Goal: Information Seeking & Learning: Learn about a topic

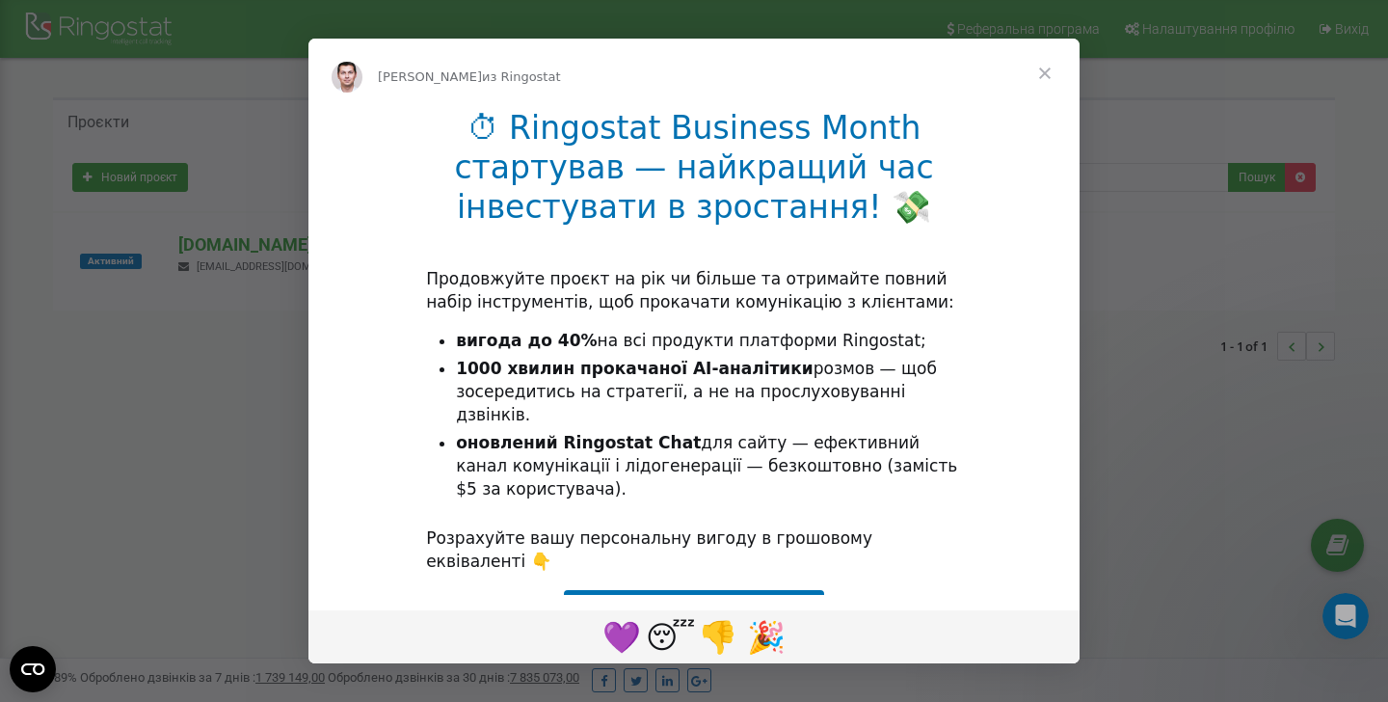
click at [1042, 76] on span "Закрыть" at bounding box center [1044, 73] width 69 height 69
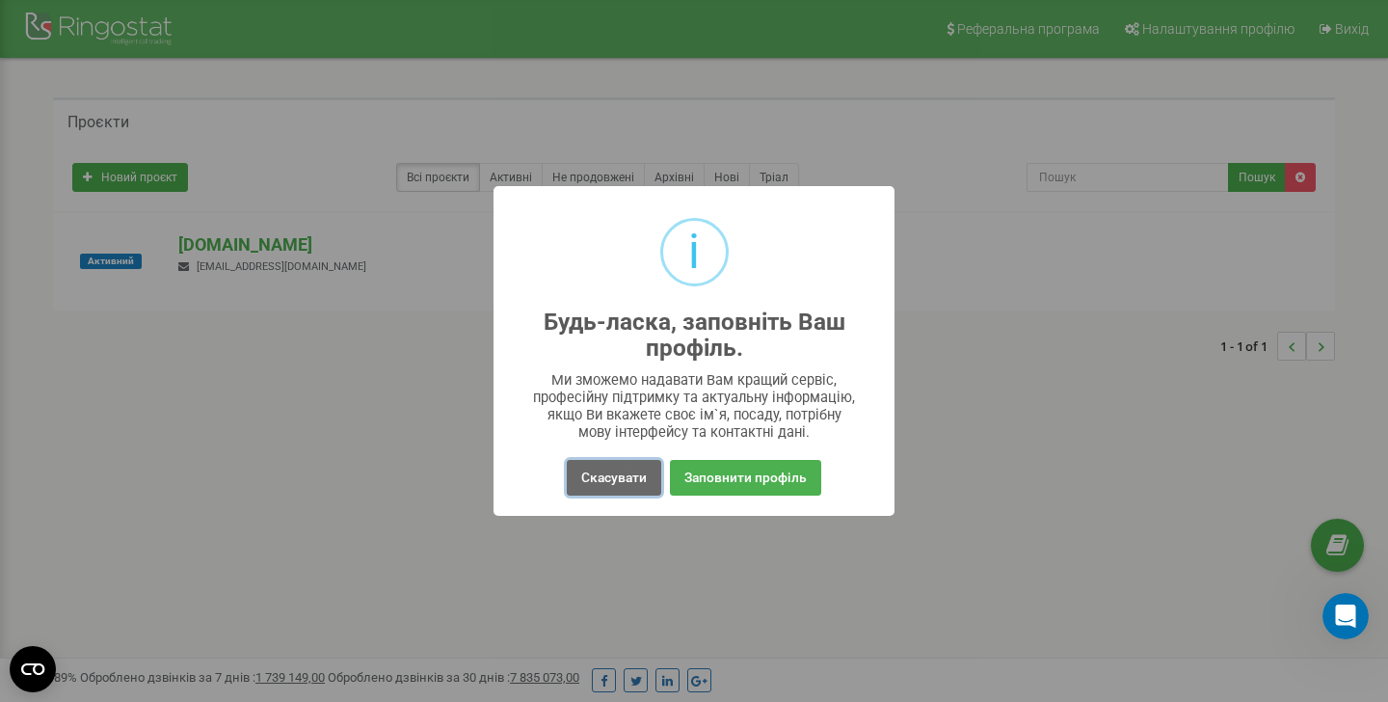
click at [619, 468] on button "Скасувати" at bounding box center [614, 478] width 94 height 36
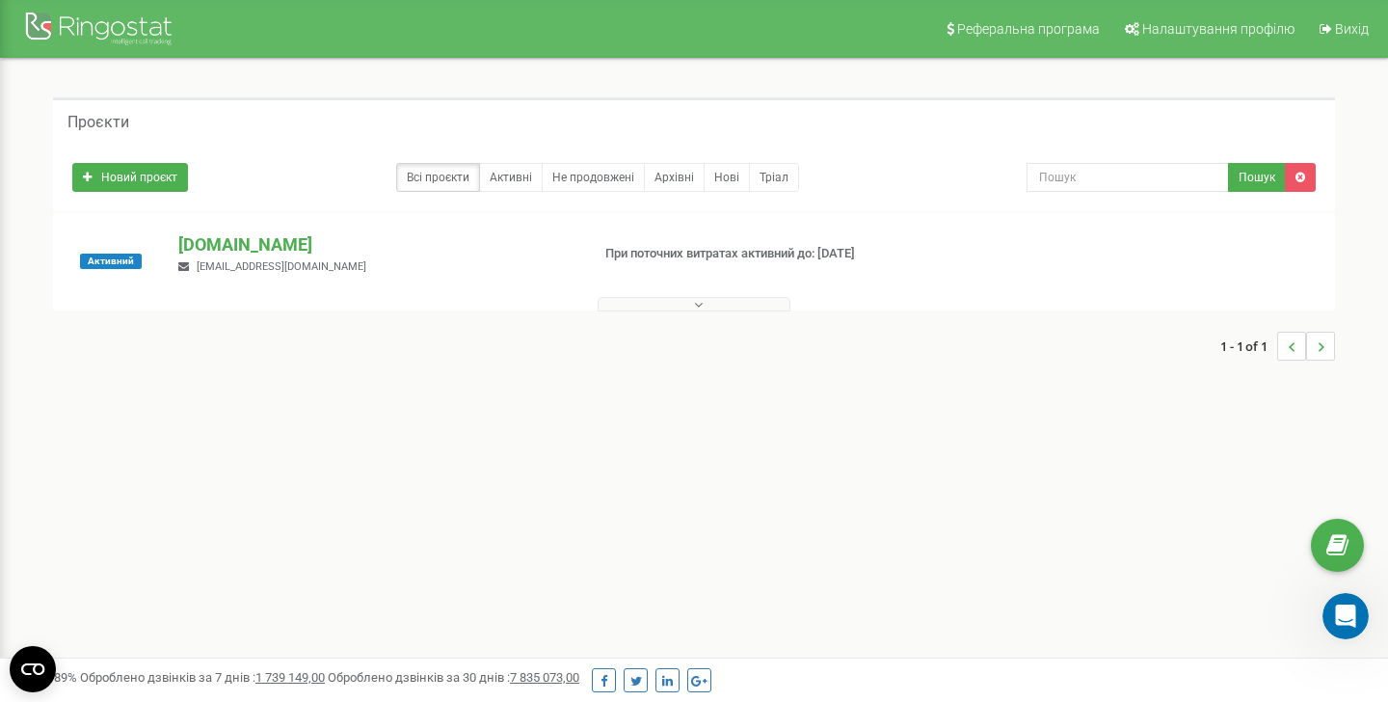
click at [659, 307] on button at bounding box center [694, 304] width 193 height 14
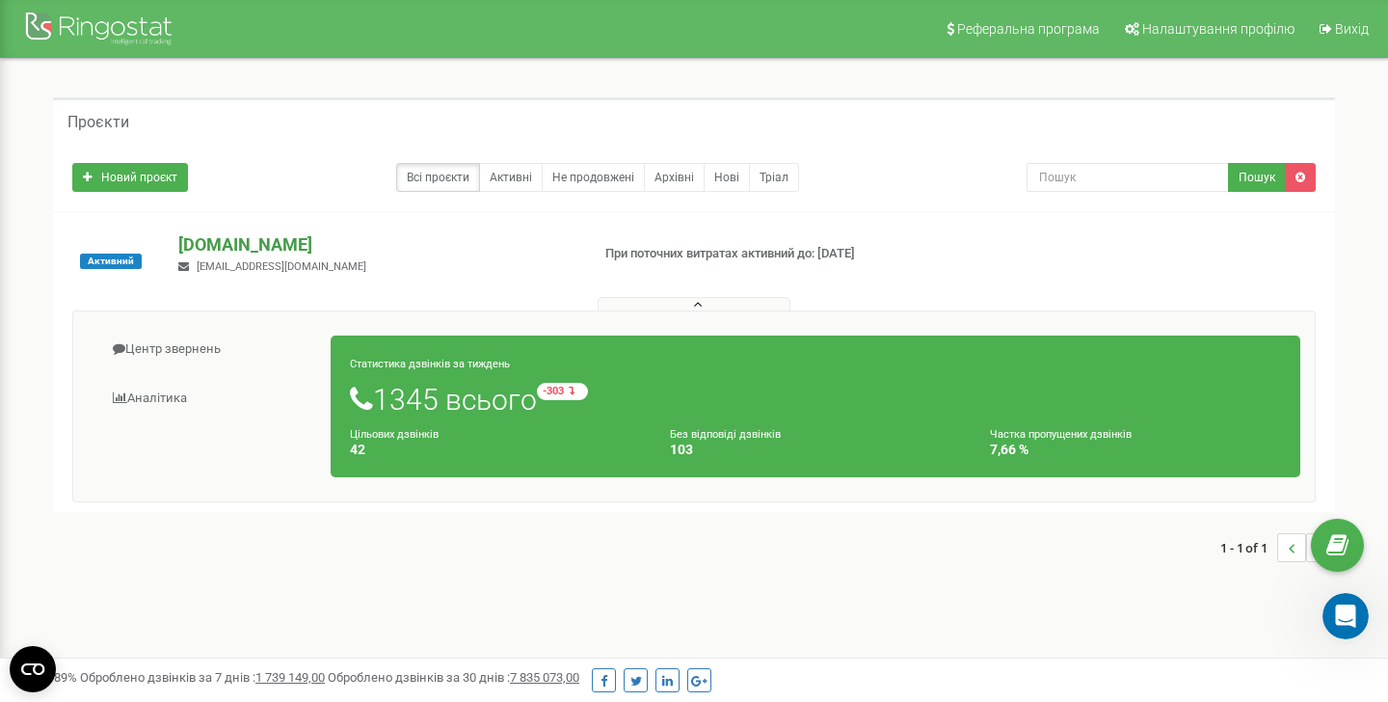
click at [229, 247] on p "[DOMAIN_NAME]" at bounding box center [375, 244] width 395 height 25
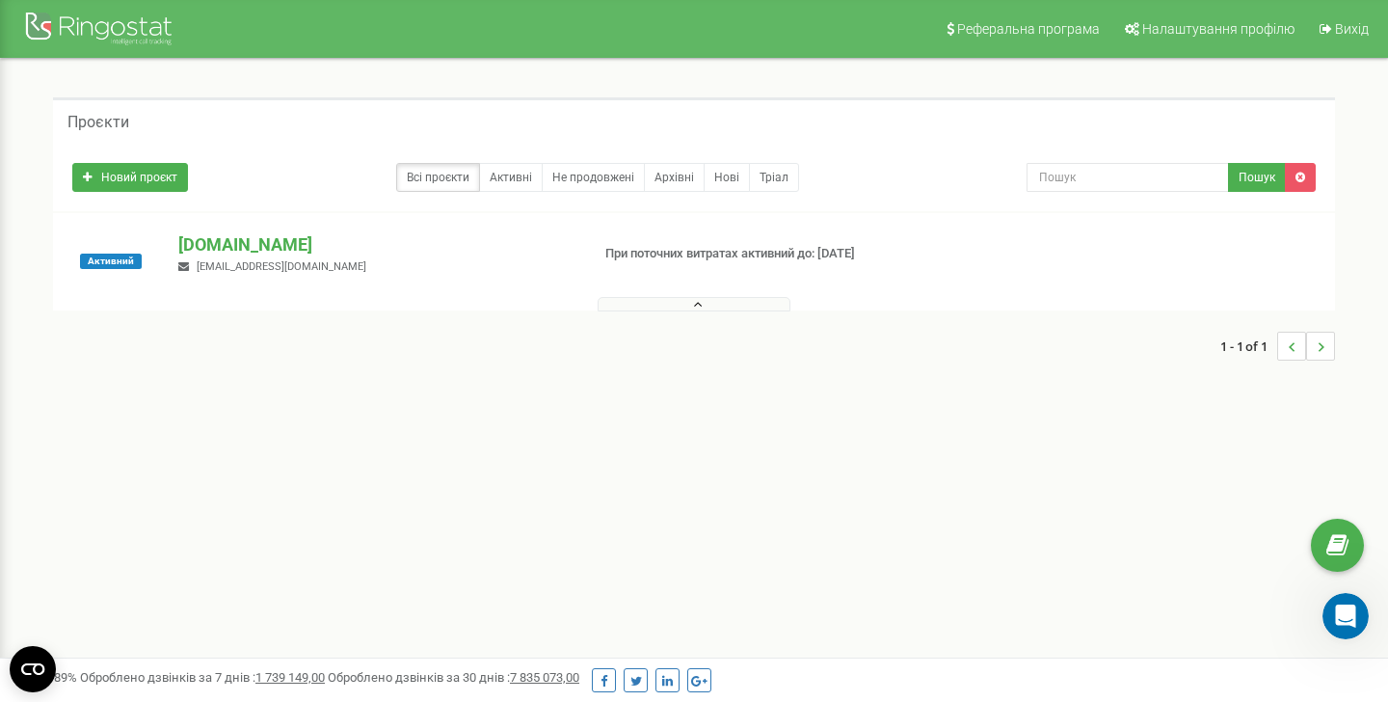
click at [627, 297] on button at bounding box center [694, 304] width 193 height 14
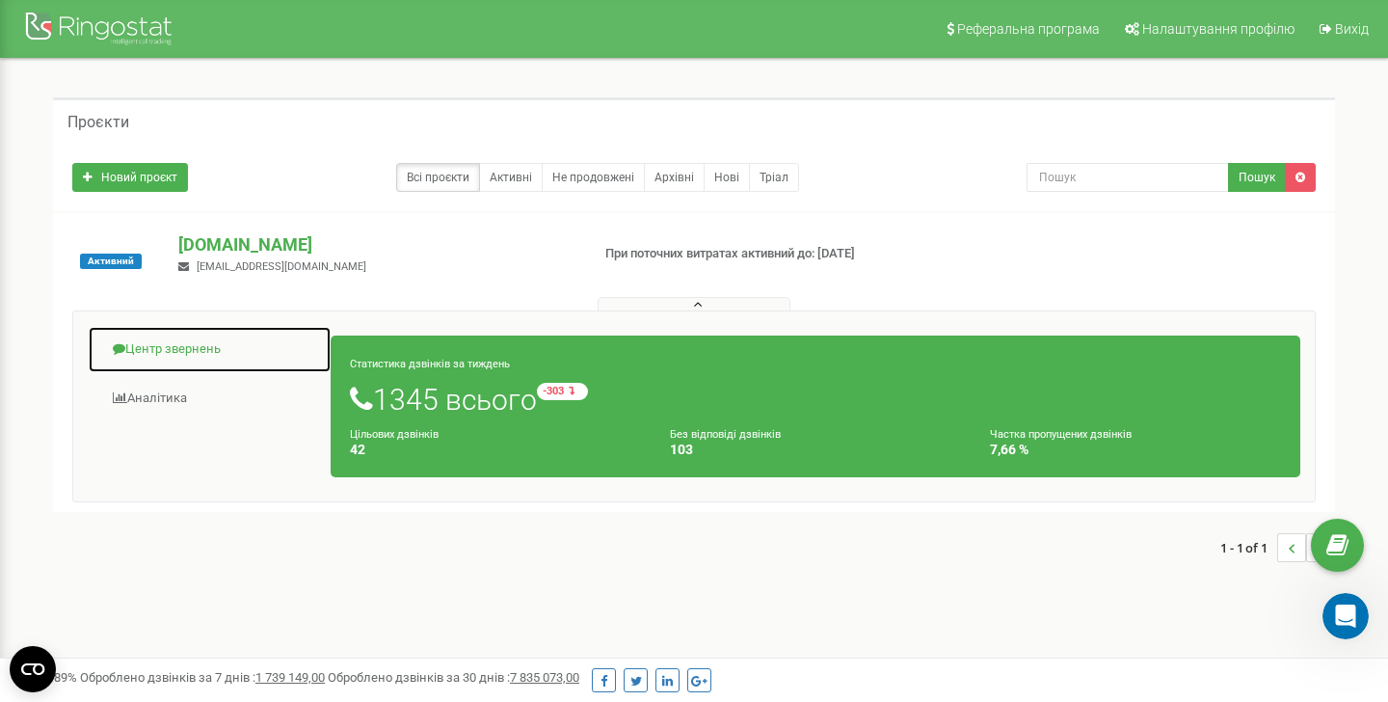
click at [203, 357] on link "Центр звернень" at bounding box center [210, 349] width 244 height 47
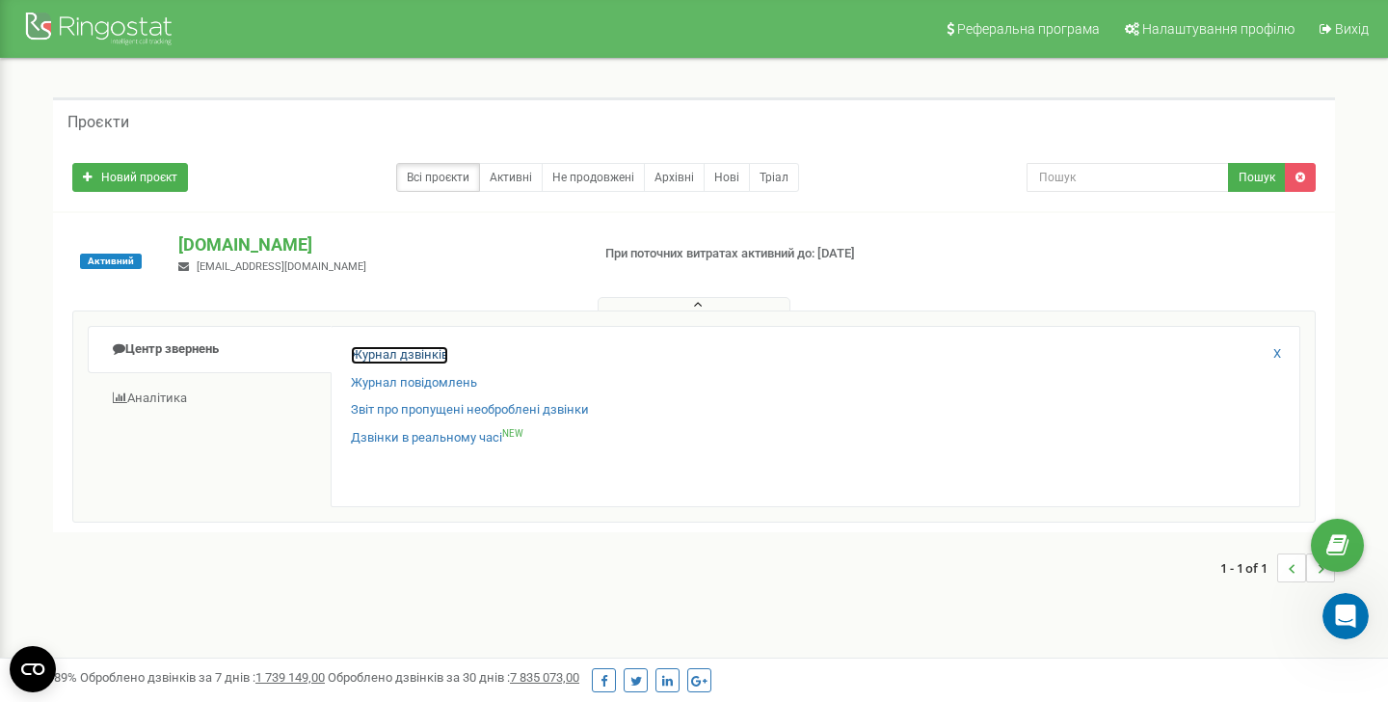
click at [386, 354] on link "Журнал дзвінків" at bounding box center [399, 355] width 97 height 18
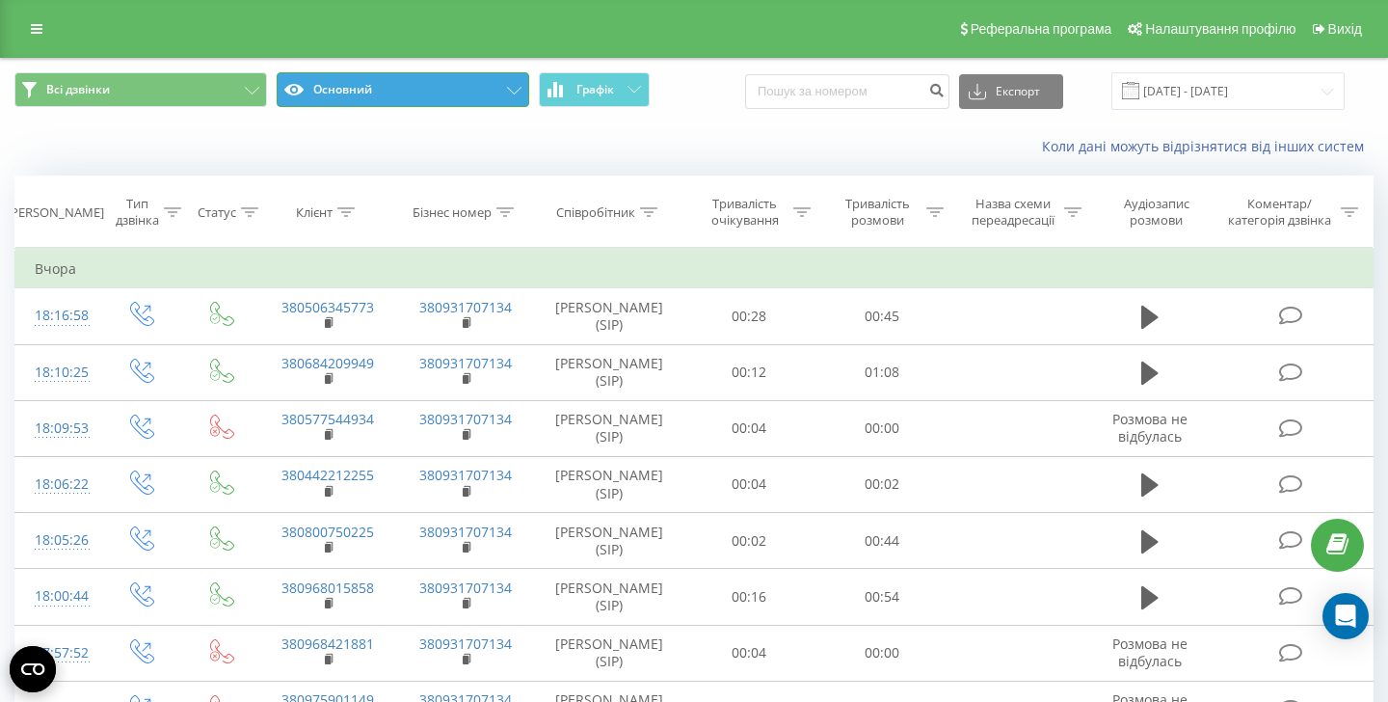
click at [300, 94] on icon at bounding box center [293, 90] width 19 height 12
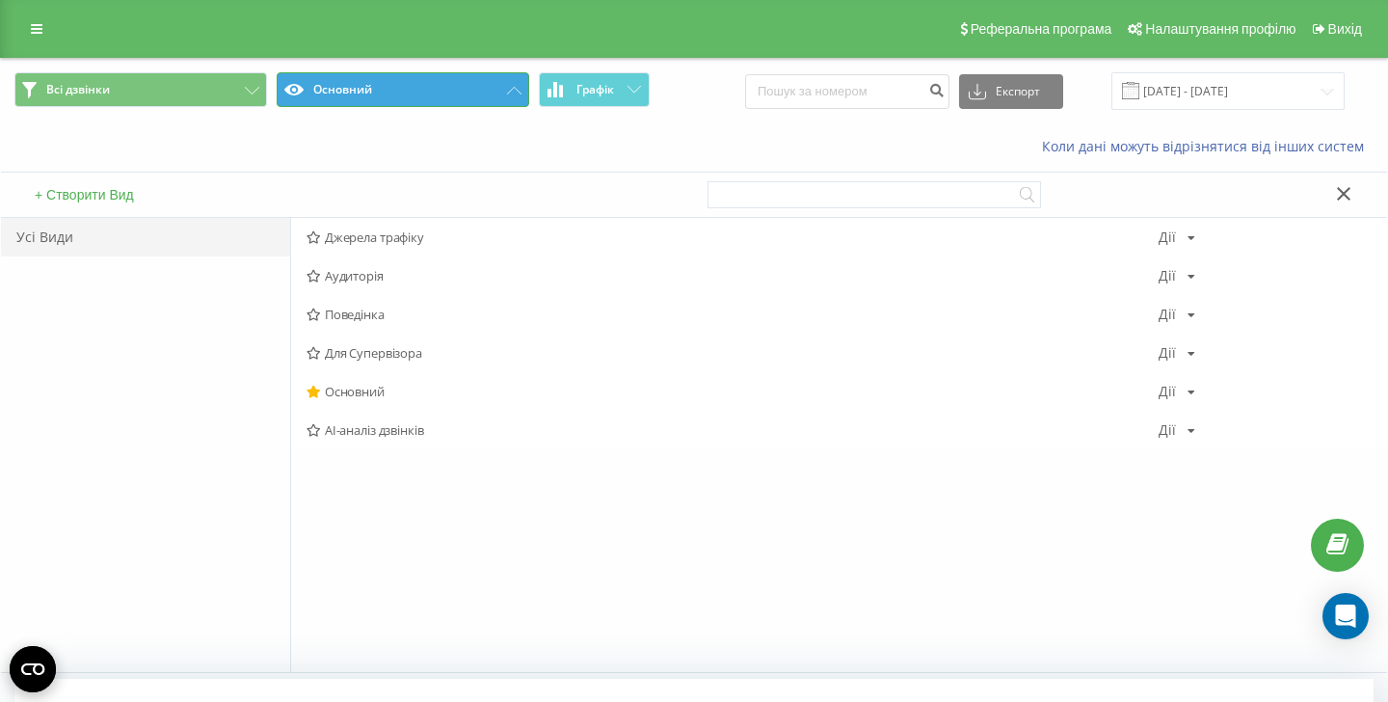
click at [317, 93] on button "Основний" at bounding box center [403, 89] width 253 height 35
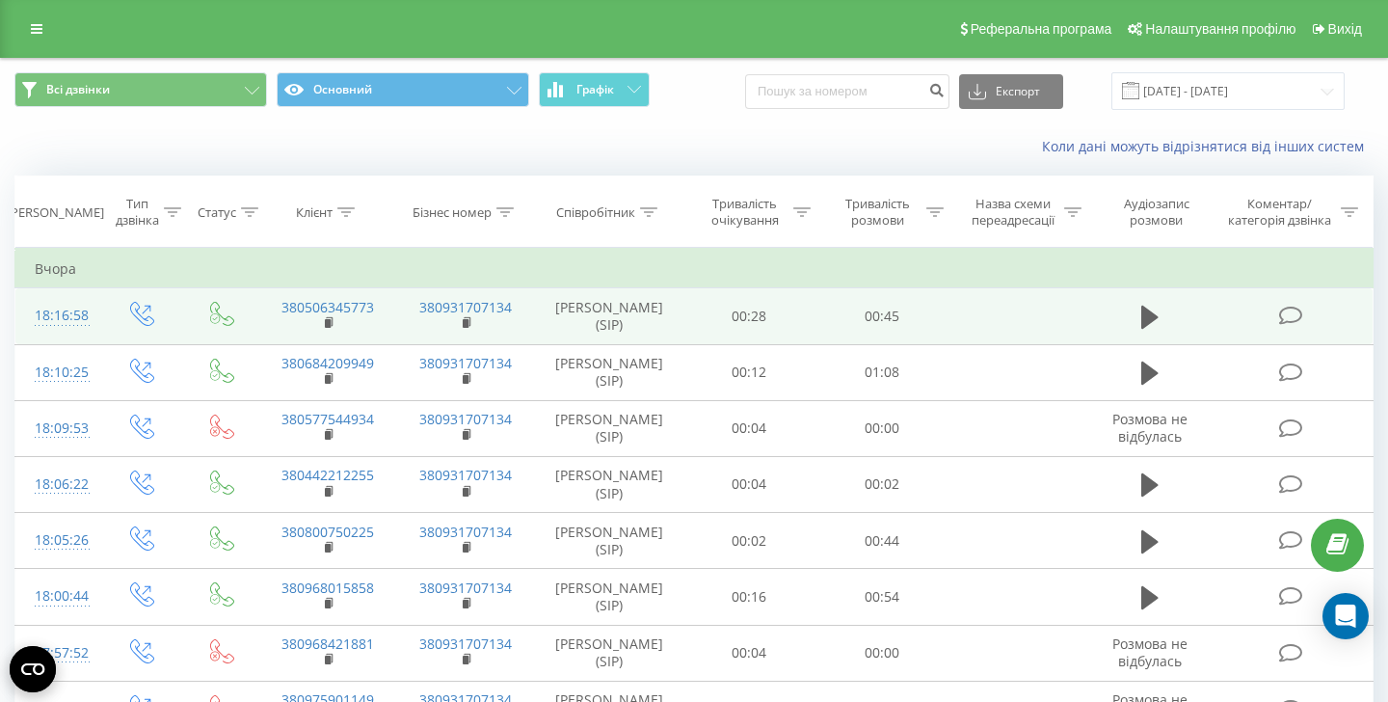
click at [1287, 326] on td at bounding box center [1293, 316] width 159 height 56
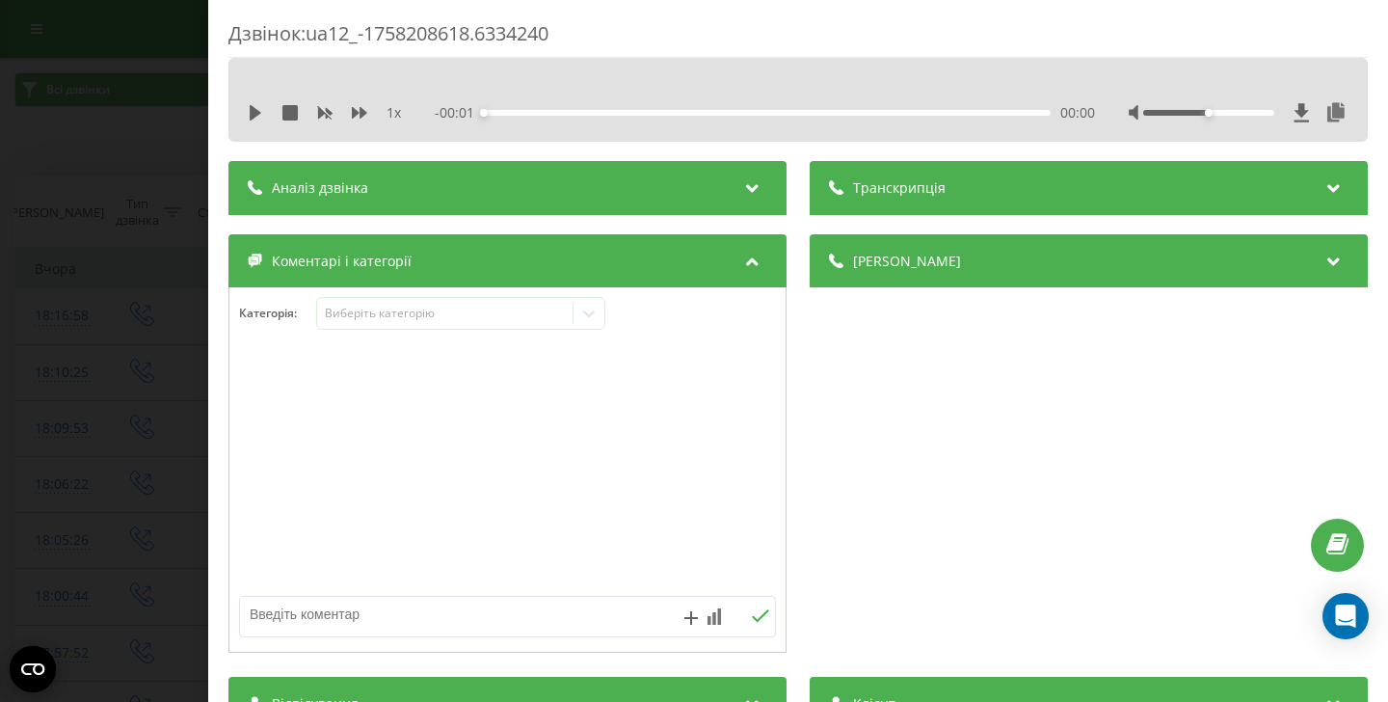
click at [716, 120] on div "- 00:01 00:00 00:00" at bounding box center [765, 112] width 660 height 19
click at [692, 196] on div "Аналіз дзвінка" at bounding box center [507, 188] width 558 height 54
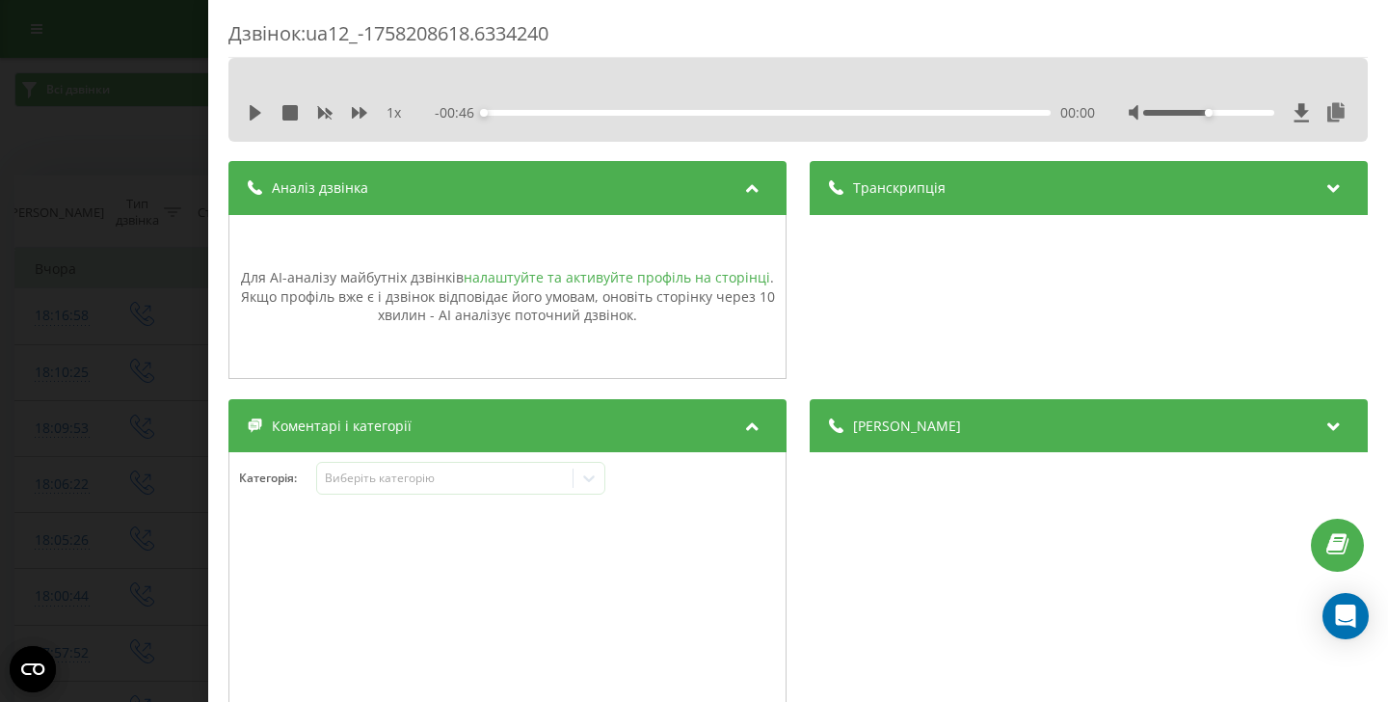
click at [566, 279] on link "налаштуйте та активуйте профіль на сторінці" at bounding box center [617, 277] width 307 height 18
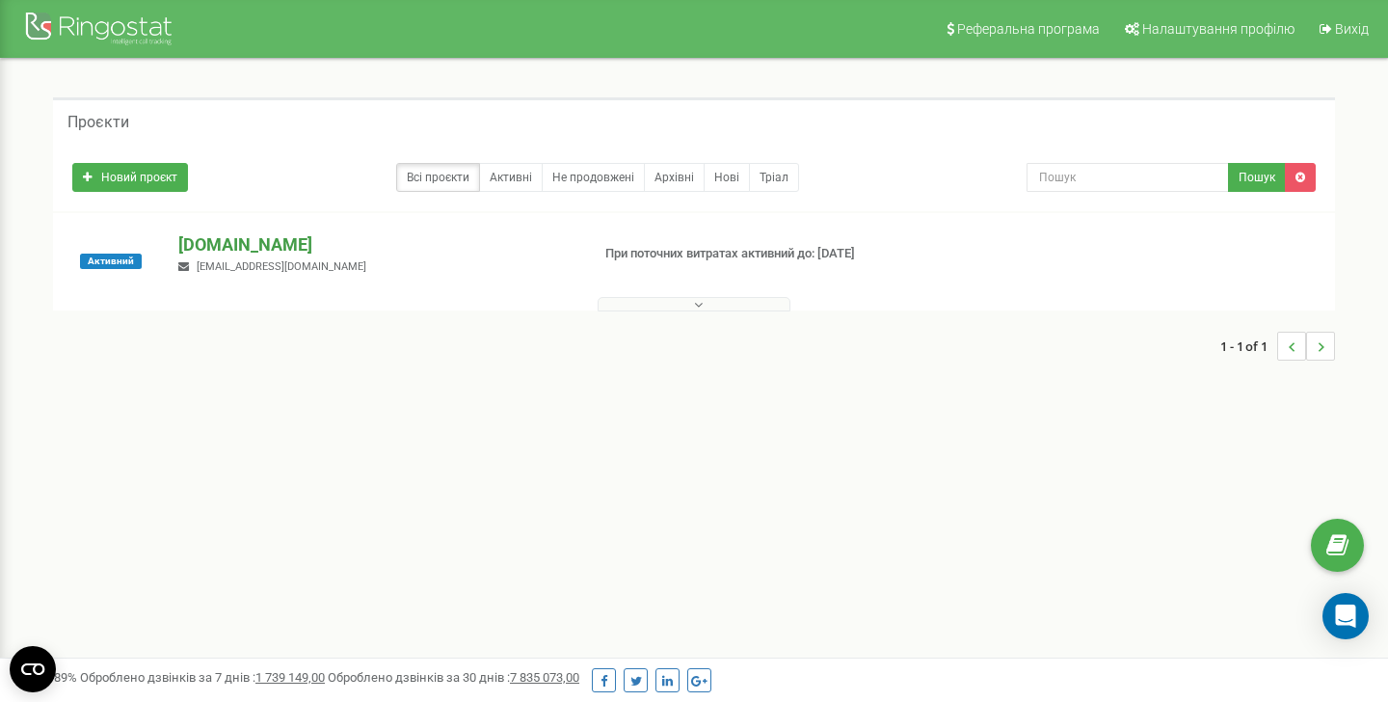
click at [261, 238] on p "[DOMAIN_NAME]" at bounding box center [375, 244] width 395 height 25
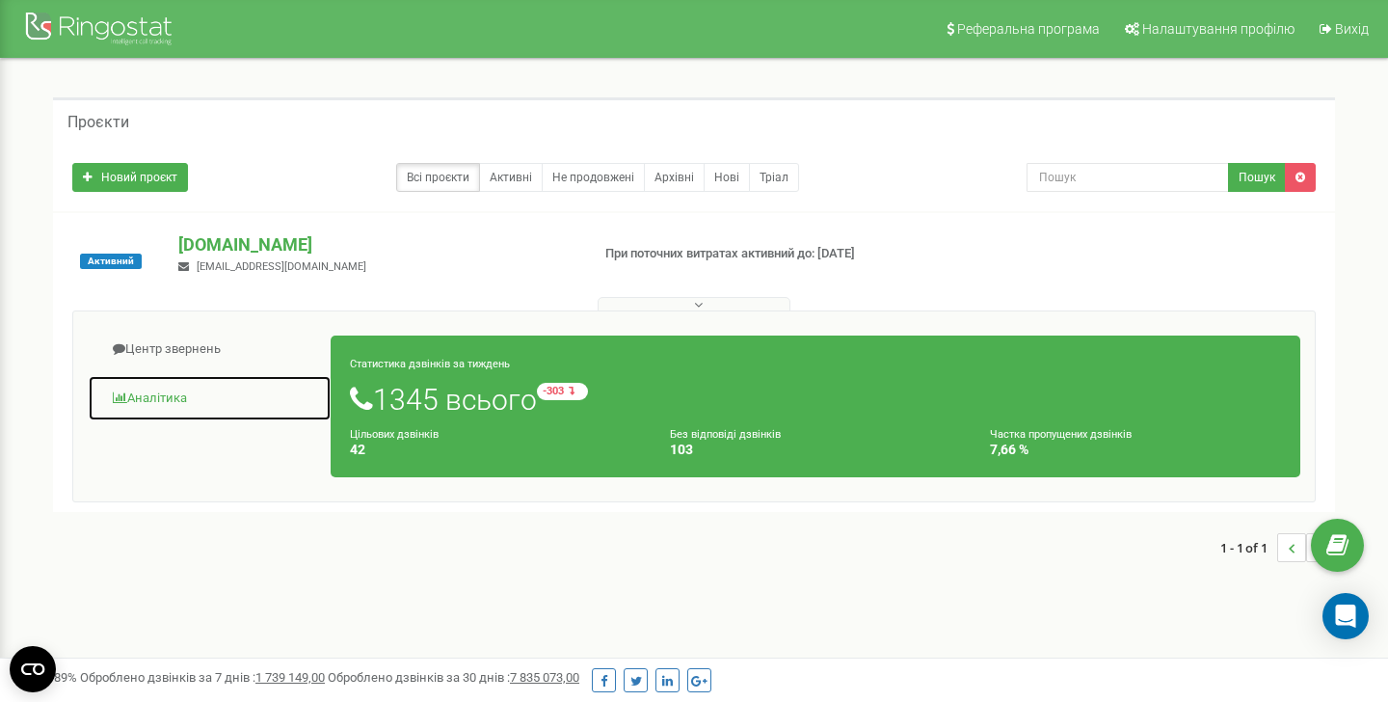
click at [185, 393] on link "Аналiтика" at bounding box center [210, 398] width 244 height 47
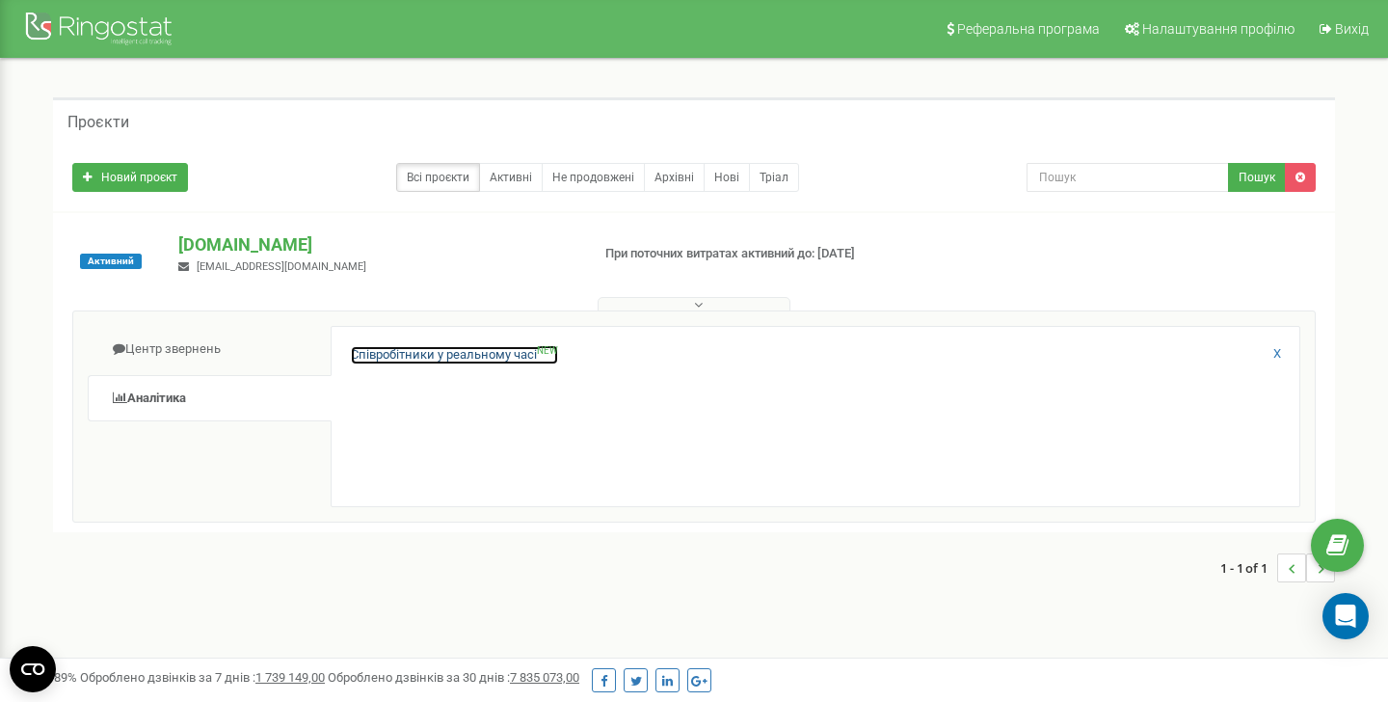
click at [419, 355] on link "Співробітники у реальному часі NEW" at bounding box center [454, 355] width 207 height 18
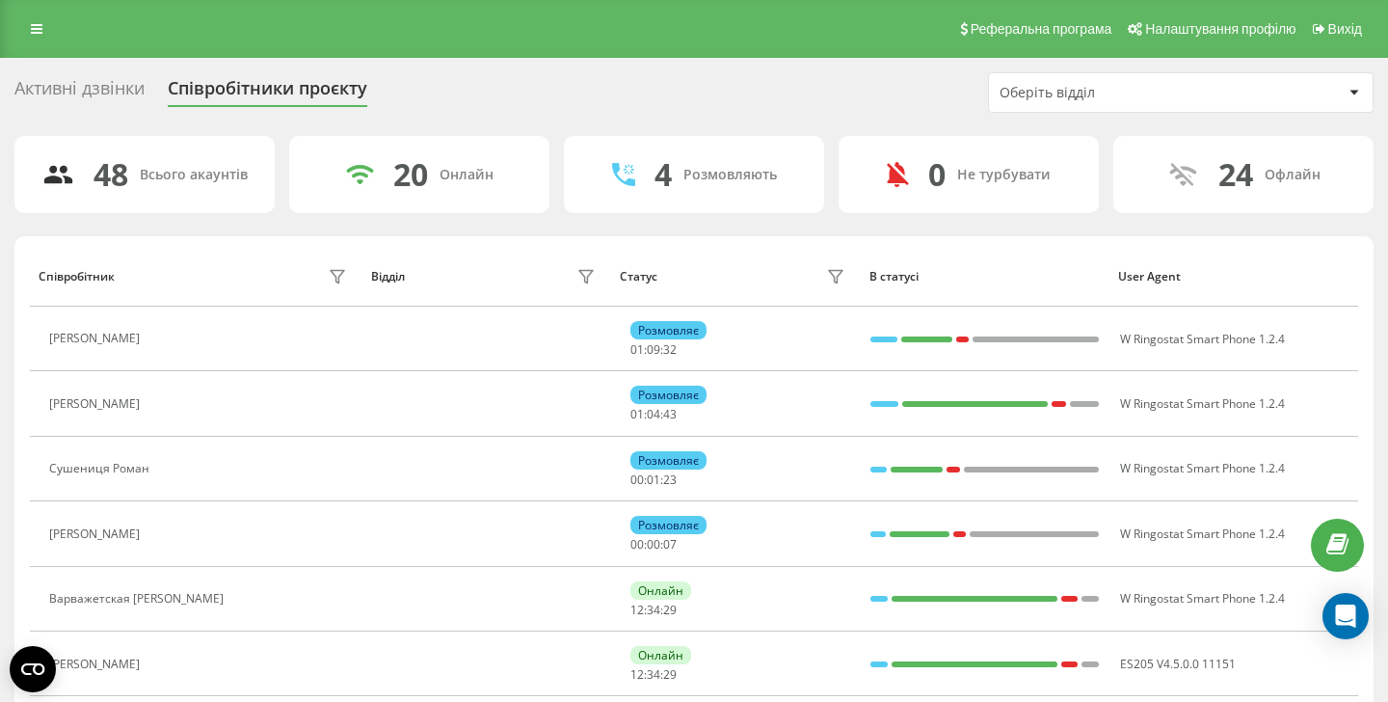
click at [102, 86] on div "Активні дзвінки" at bounding box center [79, 93] width 130 height 30
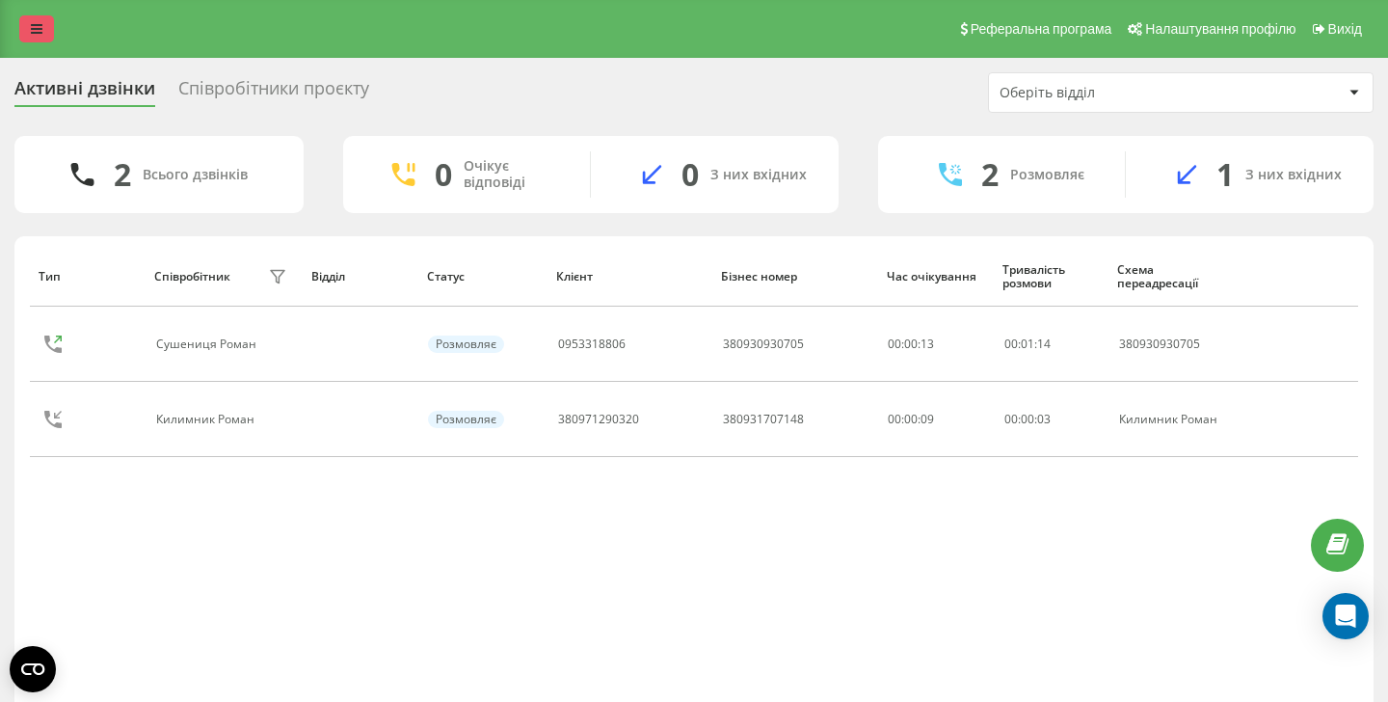
click at [44, 37] on link at bounding box center [36, 28] width 35 height 27
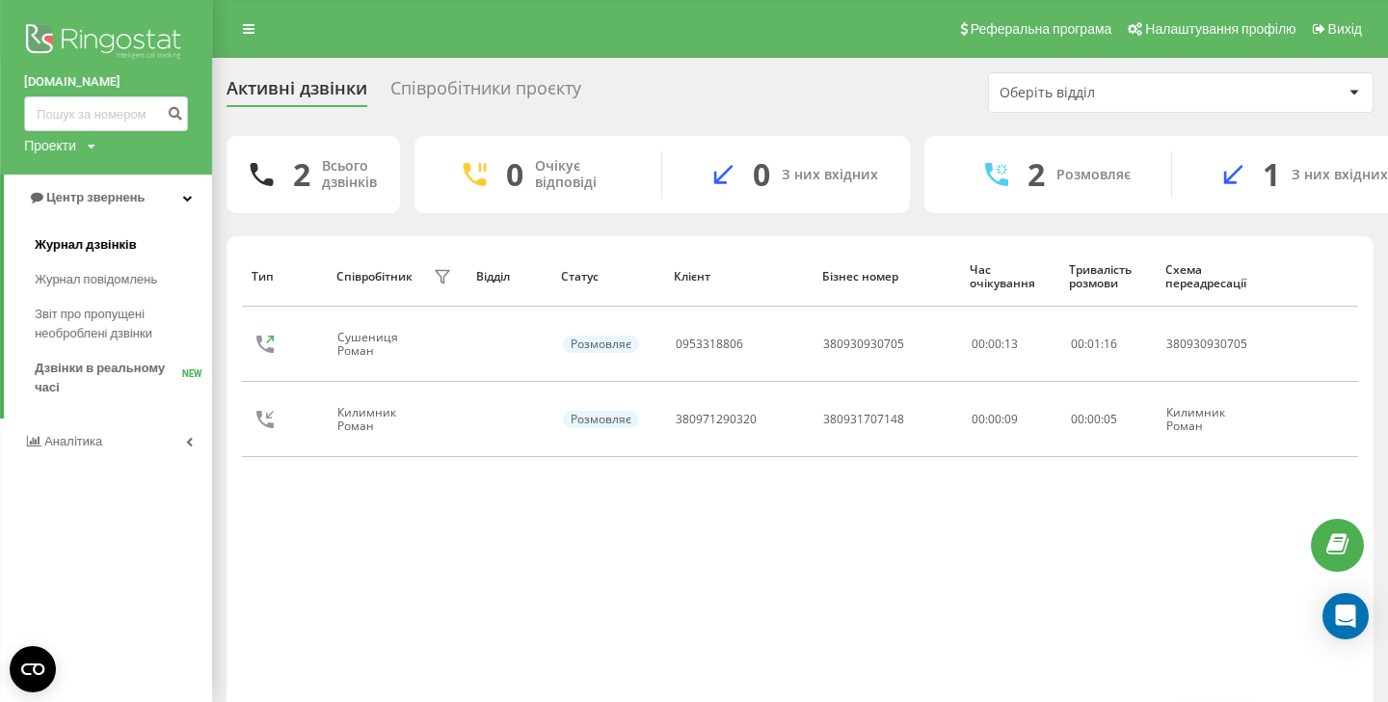
click at [115, 241] on span "Журнал дзвінків" at bounding box center [86, 244] width 102 height 19
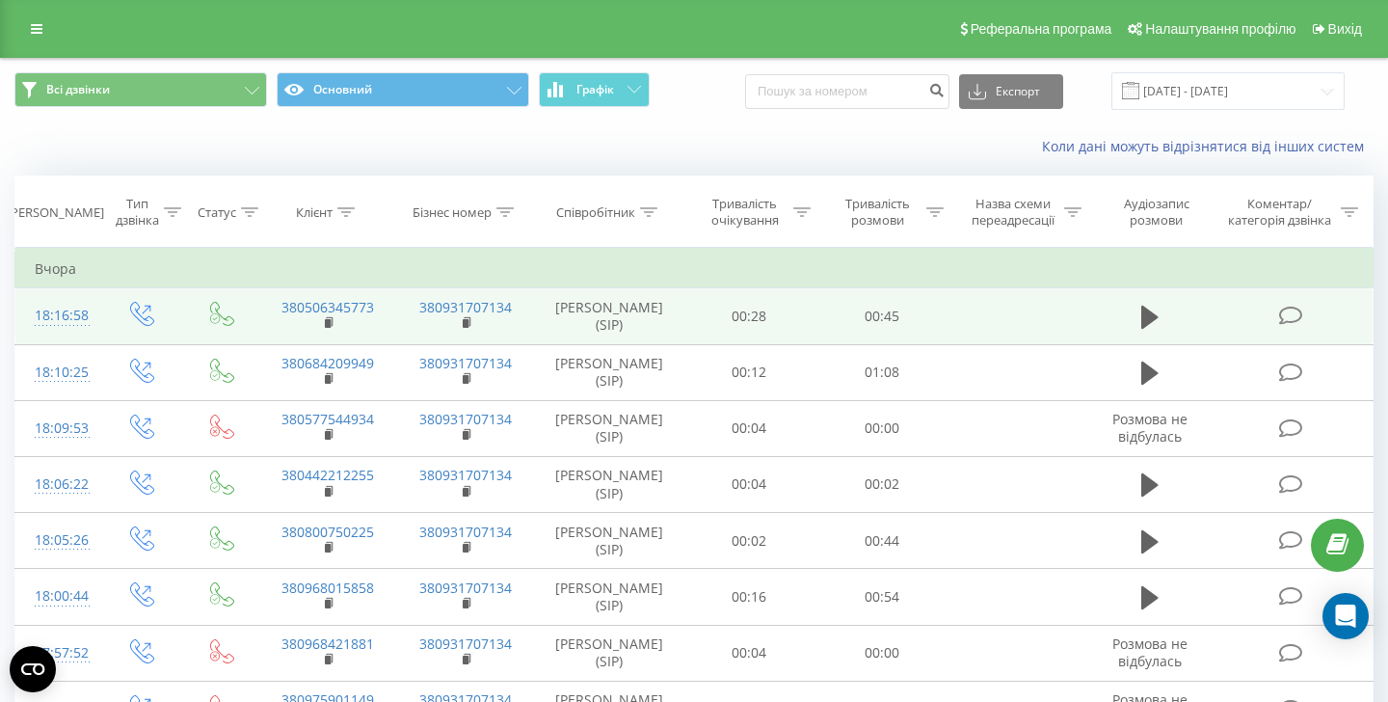
click at [1305, 307] on span at bounding box center [1292, 315] width 27 height 18
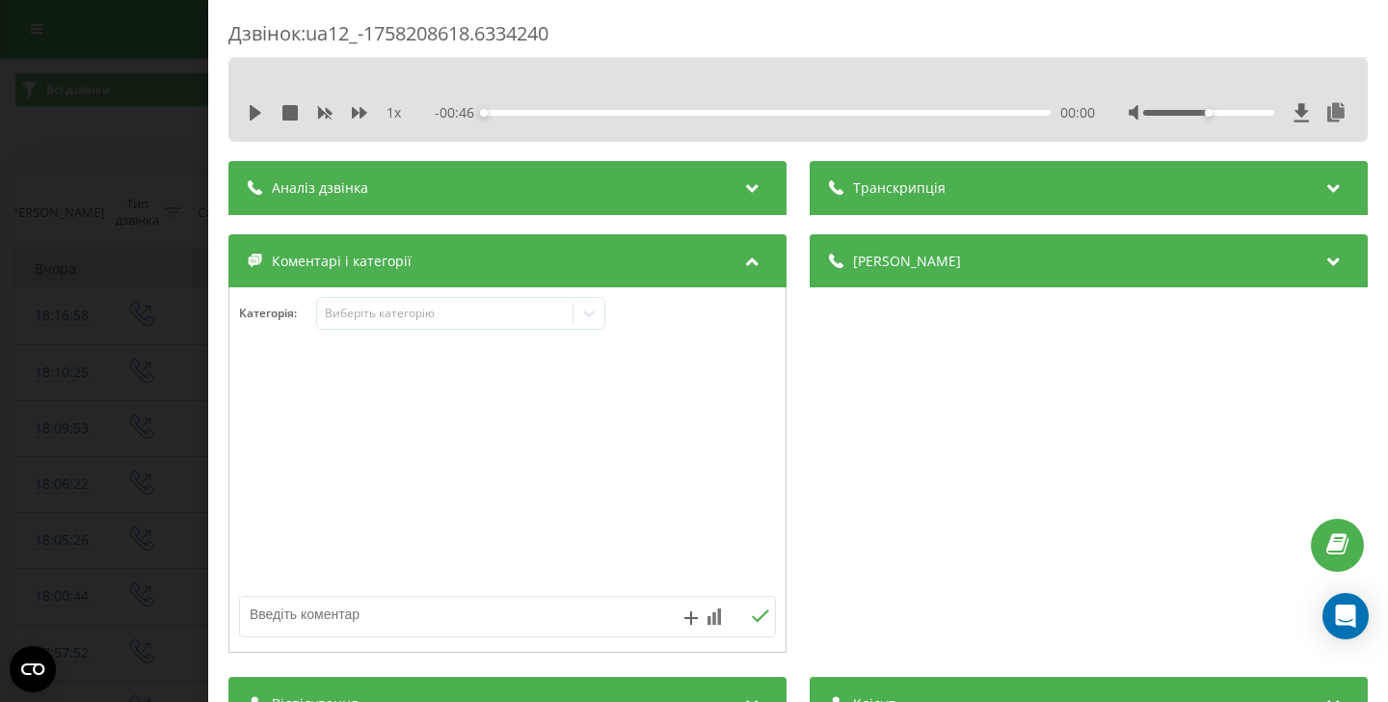
click at [637, 187] on div "Аналіз дзвінка" at bounding box center [507, 188] width 558 height 54
